Goal: Browse casually: Explore the website without a specific task or goal

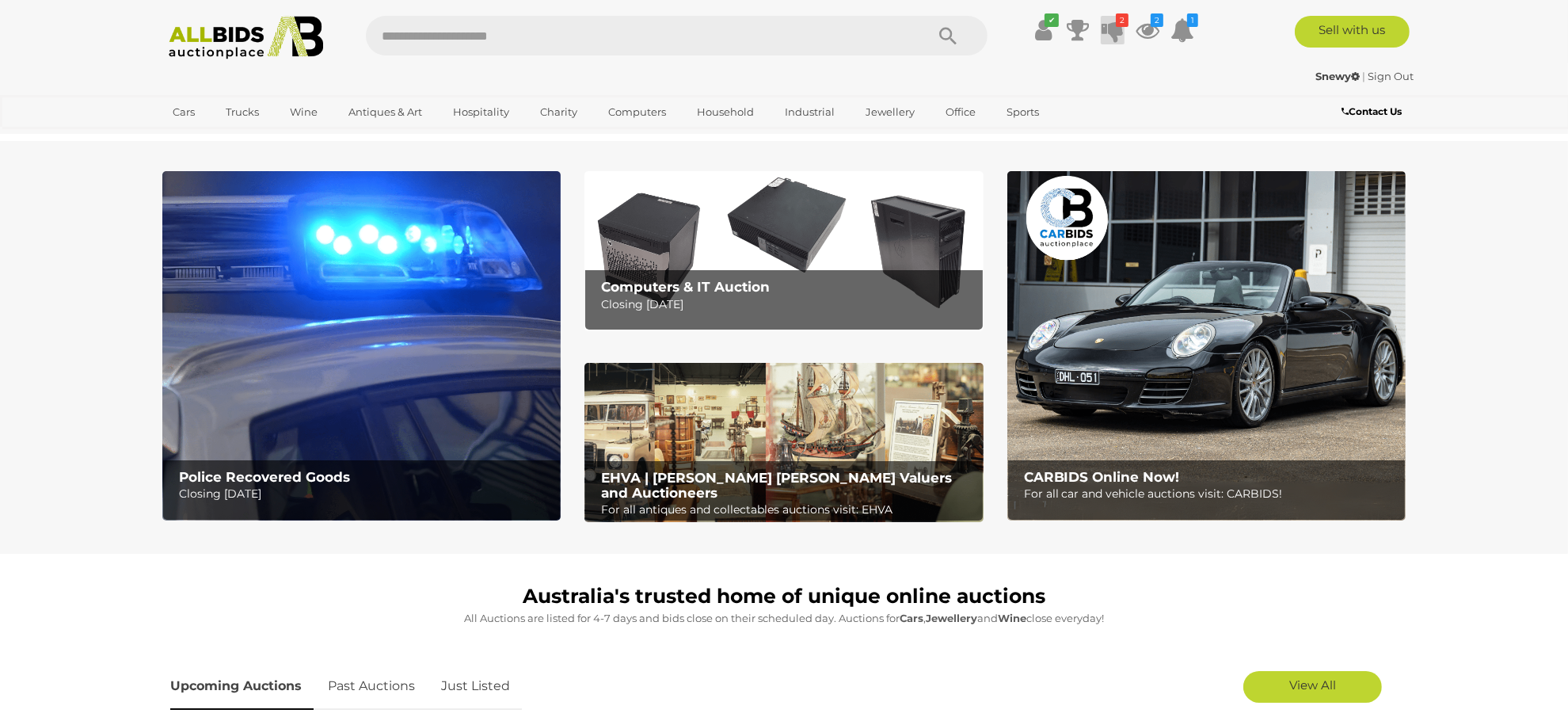
click at [1110, 36] on icon at bounding box center [1113, 29] width 22 height 28
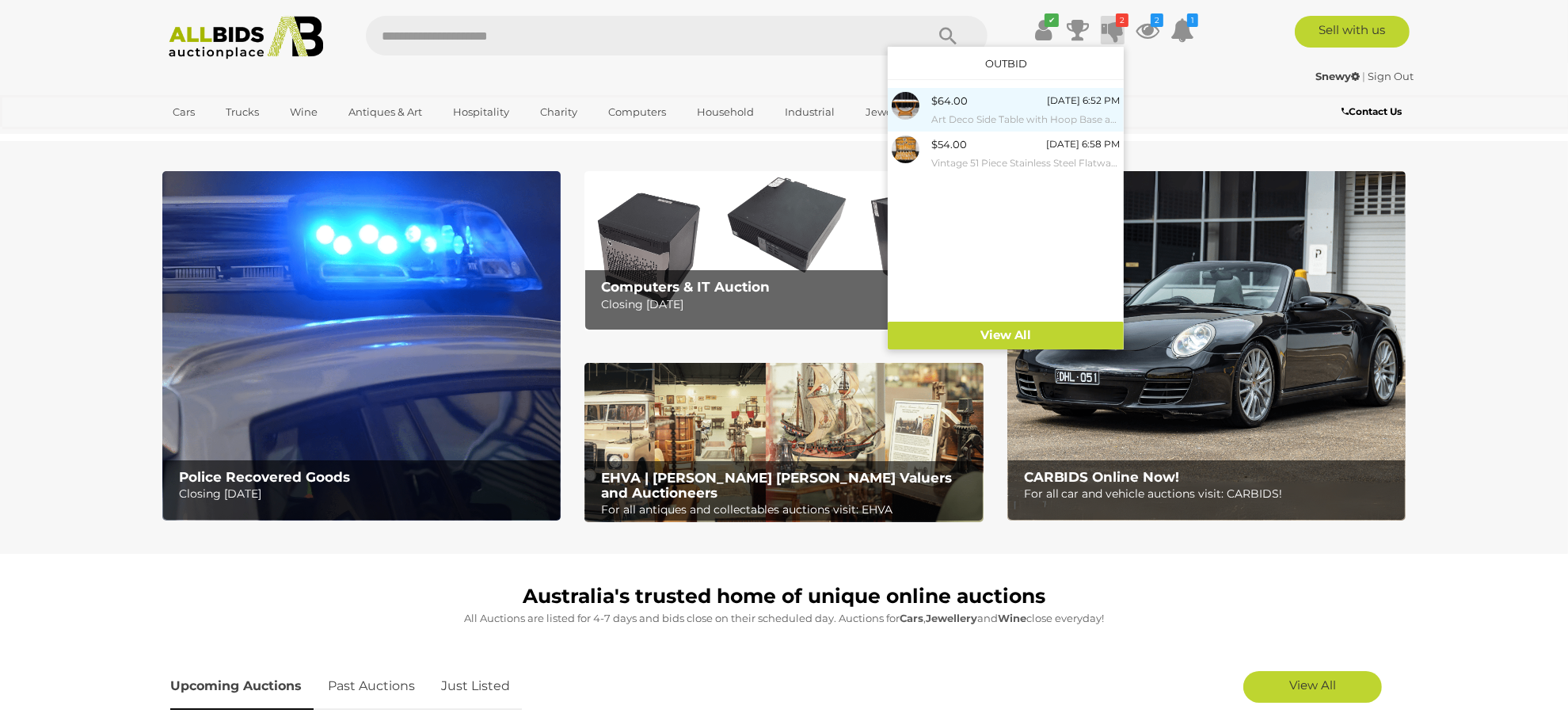
click at [975, 111] on small "Art Deco Side Table with Hoop Base and Tile Top" at bounding box center [1025, 119] width 188 height 17
